Goal: Task Accomplishment & Management: Manage account settings

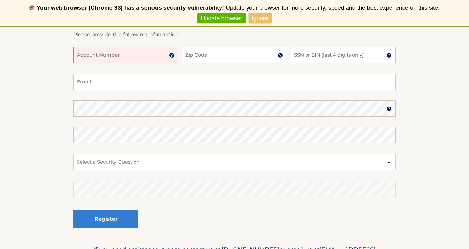
scroll to position [118, 0]
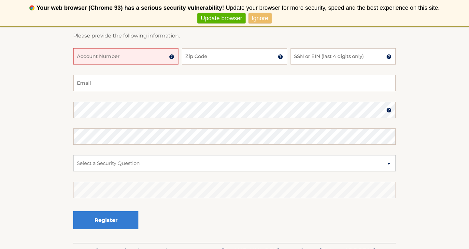
click at [141, 61] on input "Account Number" at bounding box center [125, 56] width 105 height 16
type input "44455977388"
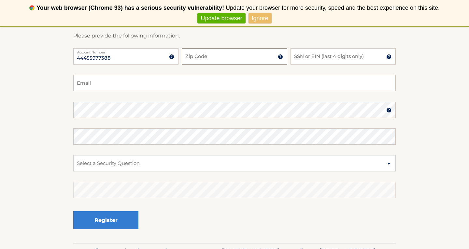
click at [211, 54] on input "Zip Code" at bounding box center [234, 56] width 105 height 16
type input "07055"
type input "rafaelagomez30@hotmail.com"
click at [314, 57] on input "SSN or EIN (last 4 digits only)" at bounding box center [343, 56] width 105 height 16
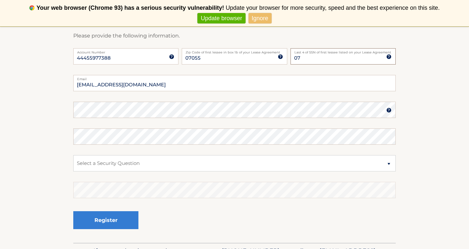
type input "0"
type input "1890"
click at [121, 164] on select "Select a Security Question What was the name of your elementary school? What is…" at bounding box center [234, 163] width 323 height 16
select select "4"
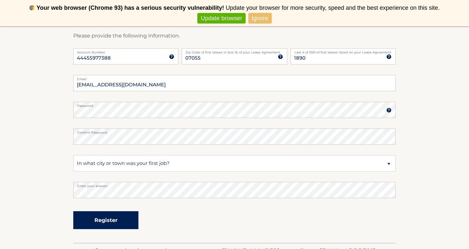
click at [103, 223] on button "Register" at bounding box center [105, 220] width 65 height 18
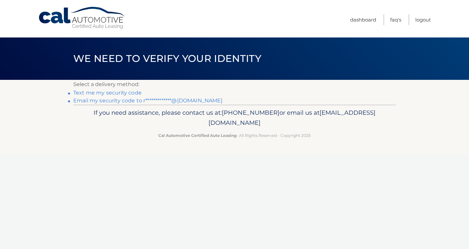
click at [101, 93] on link "Text me my security code" at bounding box center [107, 93] width 68 height 6
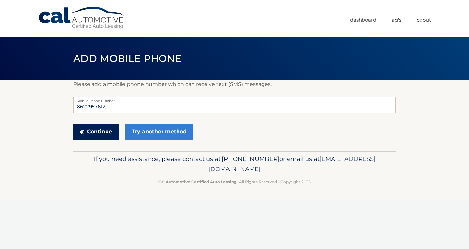
click at [103, 130] on button "Continue" at bounding box center [95, 132] width 45 height 16
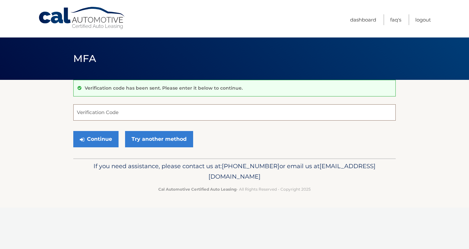
click at [109, 110] on input "Verification Code" at bounding box center [234, 112] width 323 height 16
type input "453657"
click at [90, 140] on button "Continue" at bounding box center [95, 139] width 45 height 16
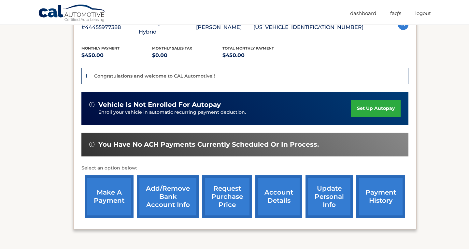
scroll to position [133, 0]
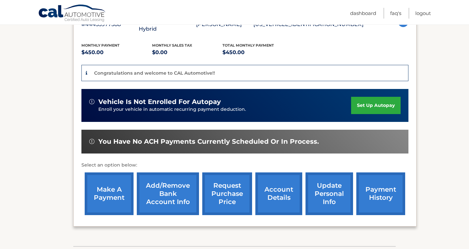
click at [373, 107] on link "set up autopay" at bounding box center [376, 105] width 50 height 17
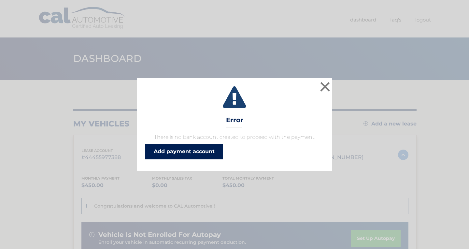
click at [194, 152] on link "Add payment account" at bounding box center [184, 152] width 78 height 16
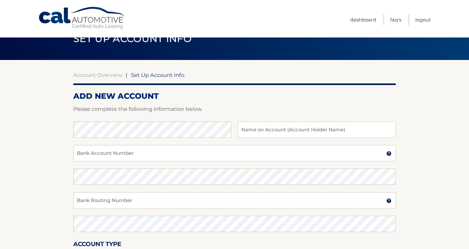
scroll to position [22, 0]
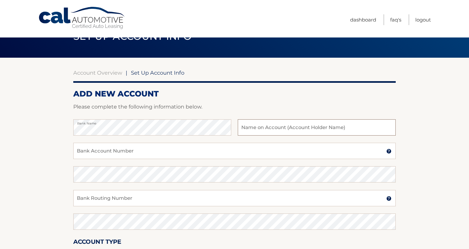
click at [255, 127] on input "text" at bounding box center [317, 127] width 158 height 16
type input "Rafaela Gomez"
click at [112, 153] on input "Bank Account Number" at bounding box center [234, 151] width 323 height 16
type input "3236734004"
click at [90, 202] on input "Bank Routing Number" at bounding box center [234, 198] width 323 height 16
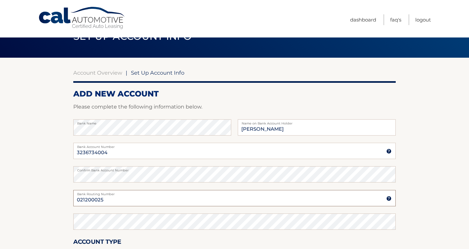
type input "021200025"
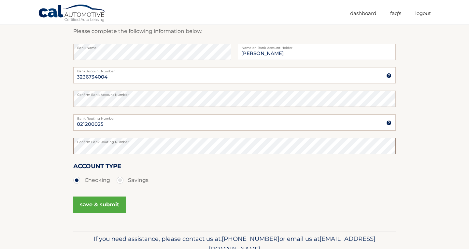
scroll to position [101, 0]
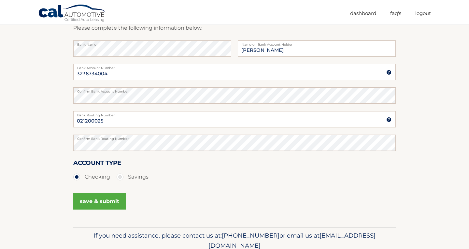
click at [119, 178] on label "Savings" at bounding box center [133, 176] width 32 height 13
click at [119, 178] on input "Savings" at bounding box center [122, 175] width 7 height 10
radio input "true"
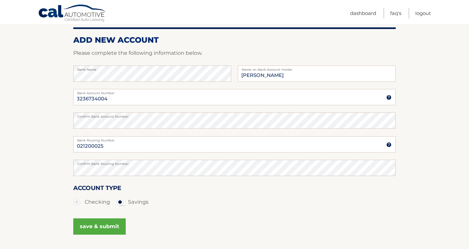
scroll to position [75, 0]
click at [105, 228] on button "save & submit" at bounding box center [99, 227] width 52 height 16
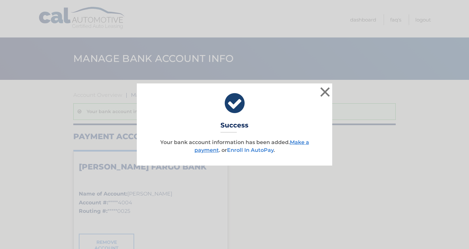
click at [240, 151] on link "Enroll In AutoPay" at bounding box center [250, 150] width 47 height 6
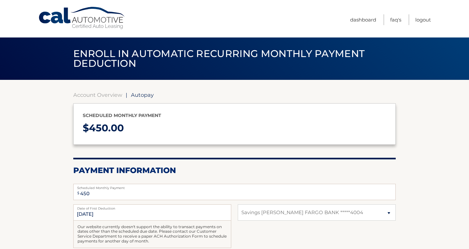
select select "MTg1YTVkM2QtNTMyNy00YjcyLWFhMmUtMjgxYzlkNjgwODg3"
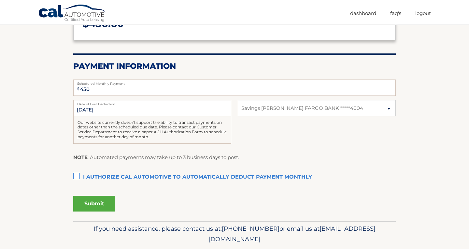
scroll to position [109, 0]
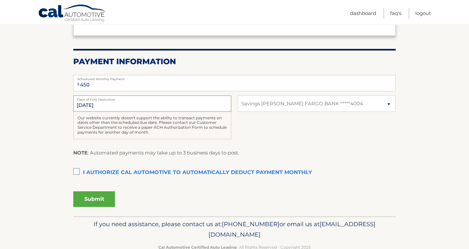
click at [105, 104] on input "8/17/2025" at bounding box center [152, 103] width 158 height 16
click at [75, 168] on label "I authorize cal automotive to automatically deduct payment monthly This checkbo…" at bounding box center [234, 172] width 323 height 13
click at [0, 0] on input "I authorize cal automotive to automatically deduct payment monthly This checkbo…" at bounding box center [0, 0] width 0 height 0
click at [96, 201] on button "Submit" at bounding box center [94, 199] width 42 height 16
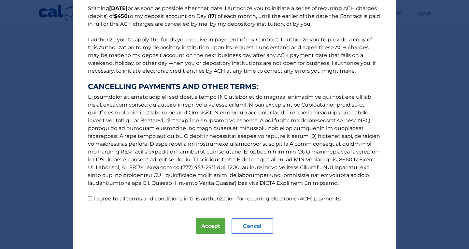
scroll to position [67, 0]
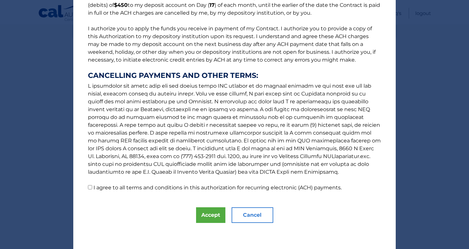
click at [91, 188] on input "I agree to all terms and conditions in this authorization for recurring electro…" at bounding box center [90, 187] width 4 height 4
checkbox input "true"
click at [212, 213] on button "Accept" at bounding box center [210, 215] width 29 height 16
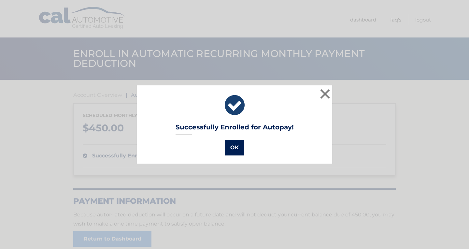
click at [234, 146] on button "OK" at bounding box center [234, 148] width 19 height 16
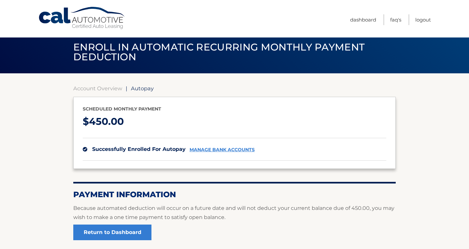
scroll to position [4, 0]
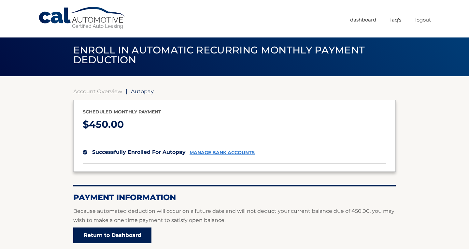
click at [134, 233] on link "Return to Dashboard" at bounding box center [112, 235] width 78 height 16
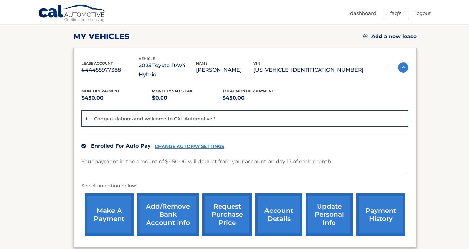
scroll to position [85, 0]
